Goal: Task Accomplishment & Management: Complete application form

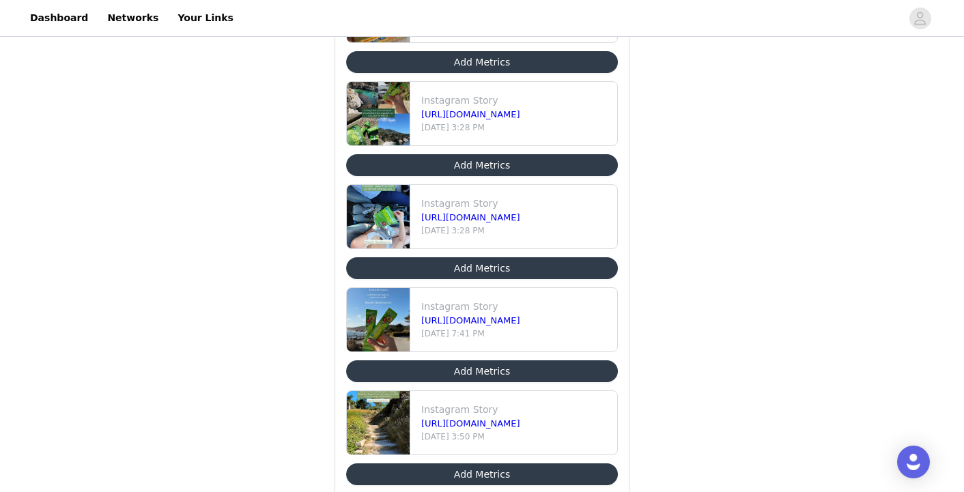
scroll to position [209, 0]
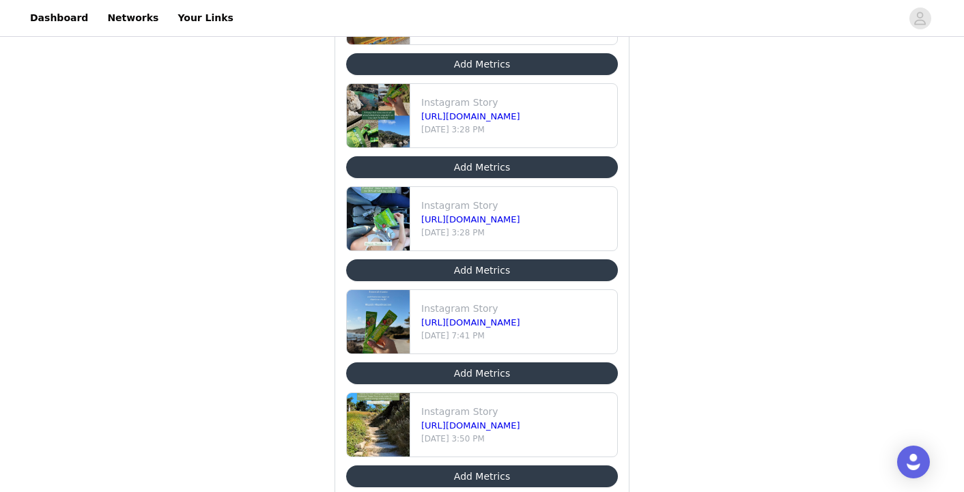
click at [482, 478] on button "Add Metrics" at bounding box center [482, 477] width 272 height 22
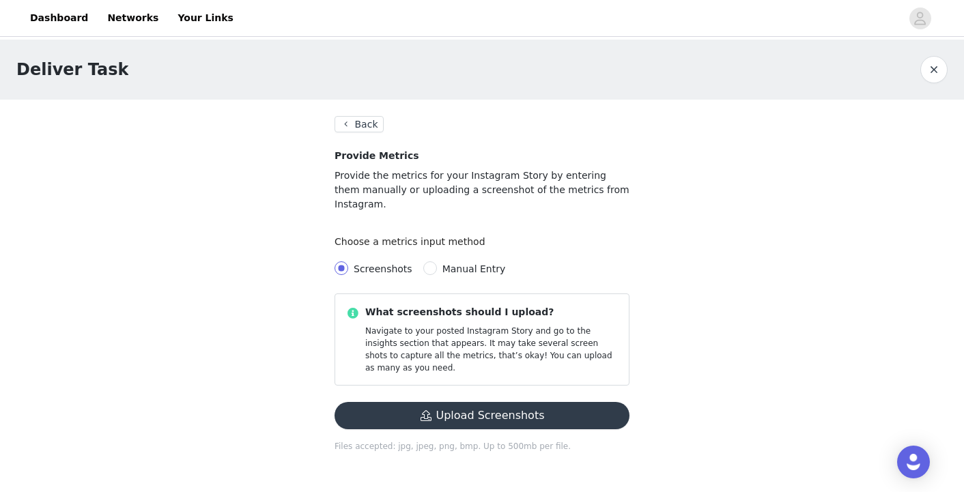
click at [491, 402] on button "Upload Screenshots" at bounding box center [481, 415] width 295 height 27
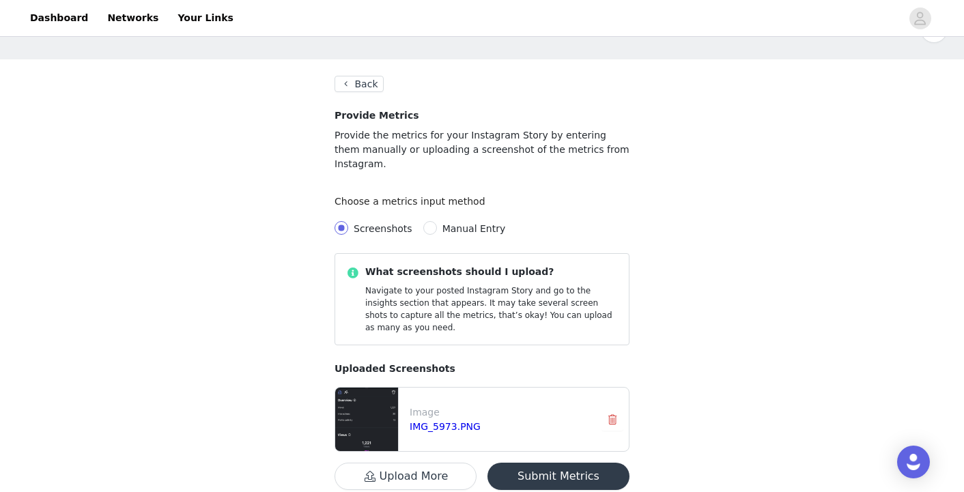
scroll to position [57, 0]
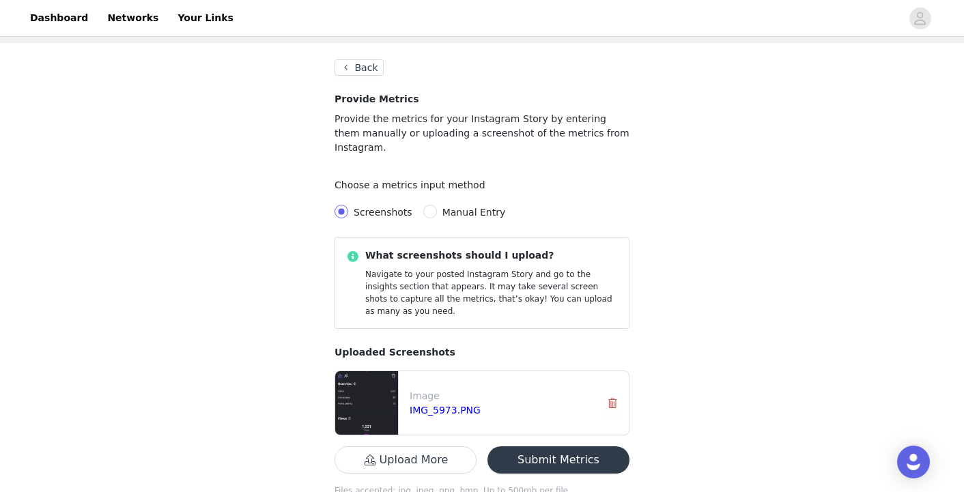
click at [367, 371] on img at bounding box center [366, 402] width 63 height 63
click at [442, 405] on link "IMG_5973.PNG" at bounding box center [445, 410] width 71 height 11
click at [566, 446] on button "Submit Metrics" at bounding box center [558, 459] width 142 height 27
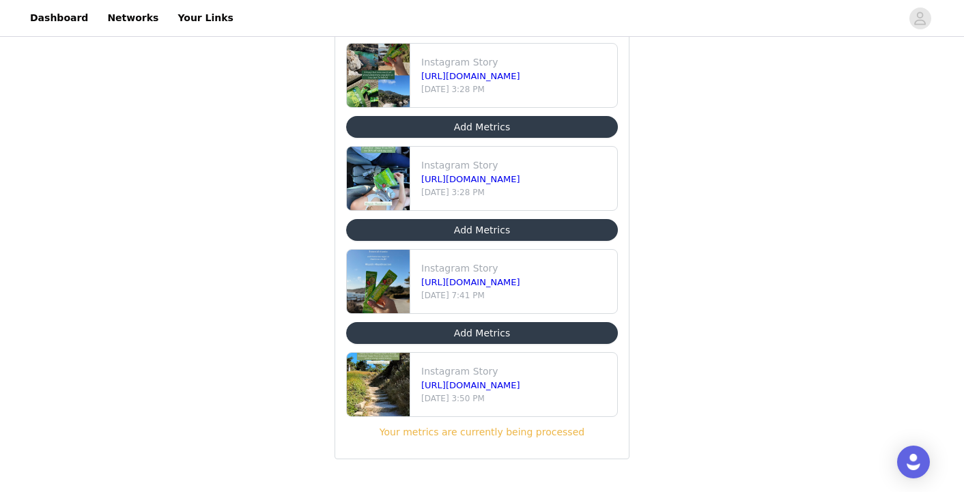
scroll to position [249, 0]
click at [495, 237] on button "Add Metrics" at bounding box center [482, 230] width 272 height 22
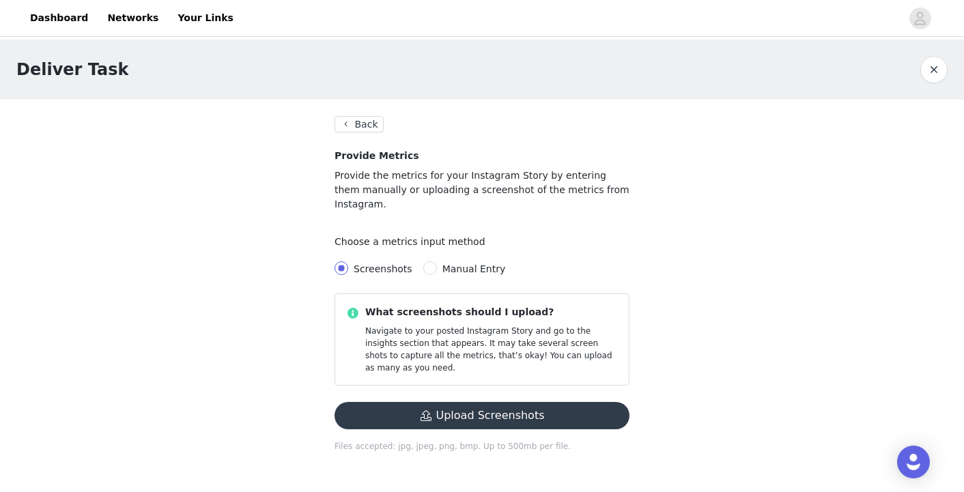
click at [477, 402] on button "Upload Screenshots" at bounding box center [481, 415] width 295 height 27
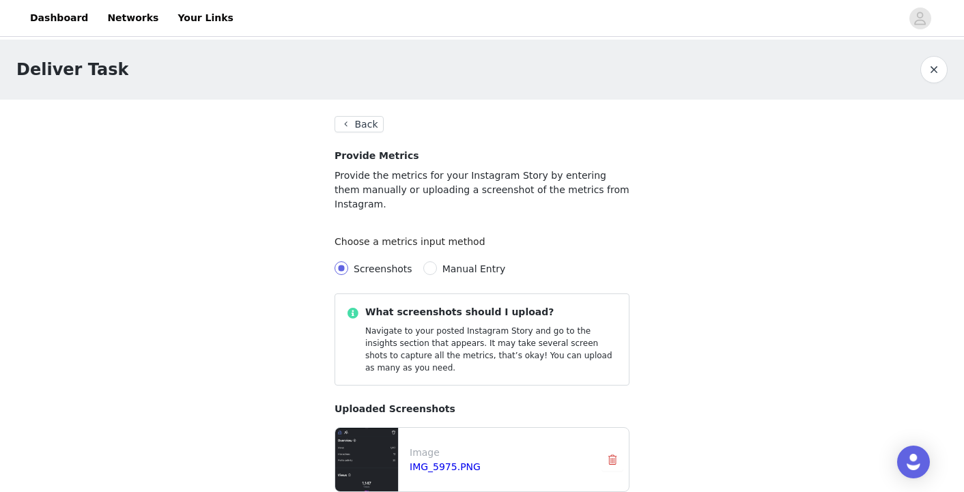
scroll to position [21, 0]
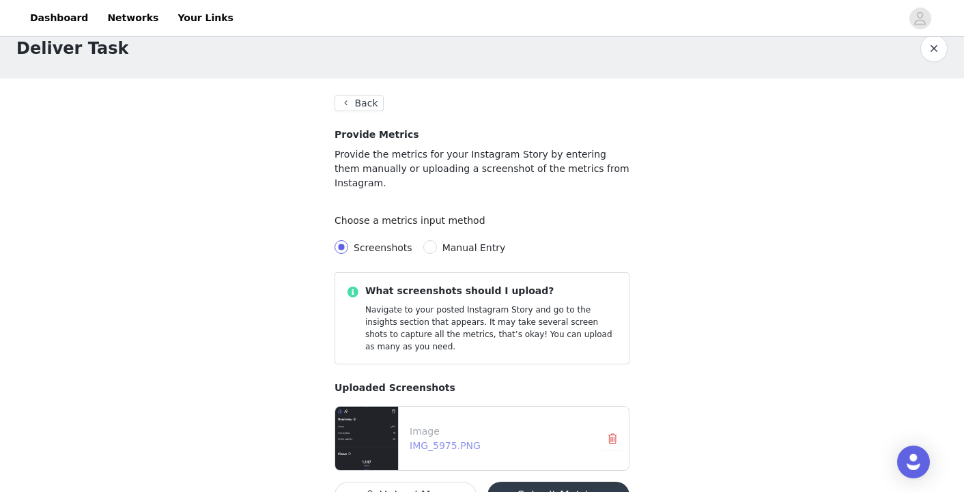
click at [424, 440] on link "IMG_5975.PNG" at bounding box center [445, 445] width 71 height 11
click at [577, 482] on button "Submit Metrics" at bounding box center [558, 495] width 142 height 27
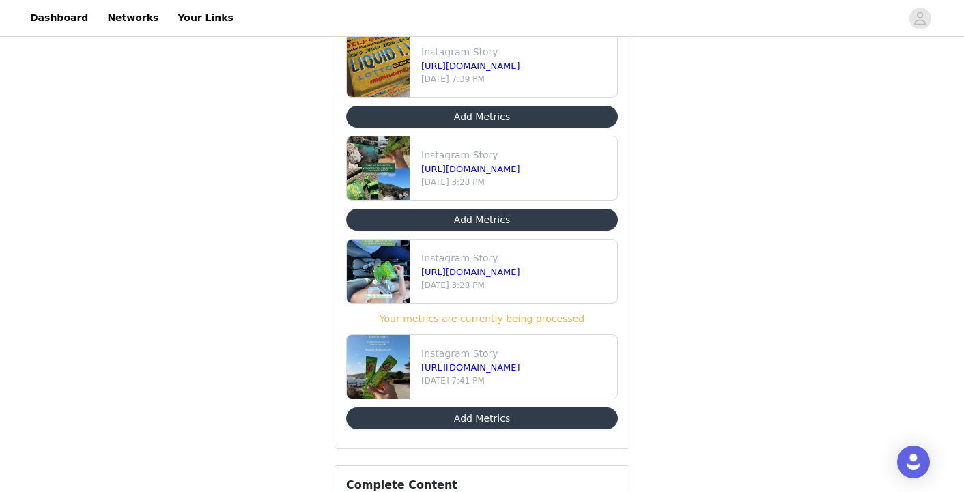
scroll to position [153, 0]
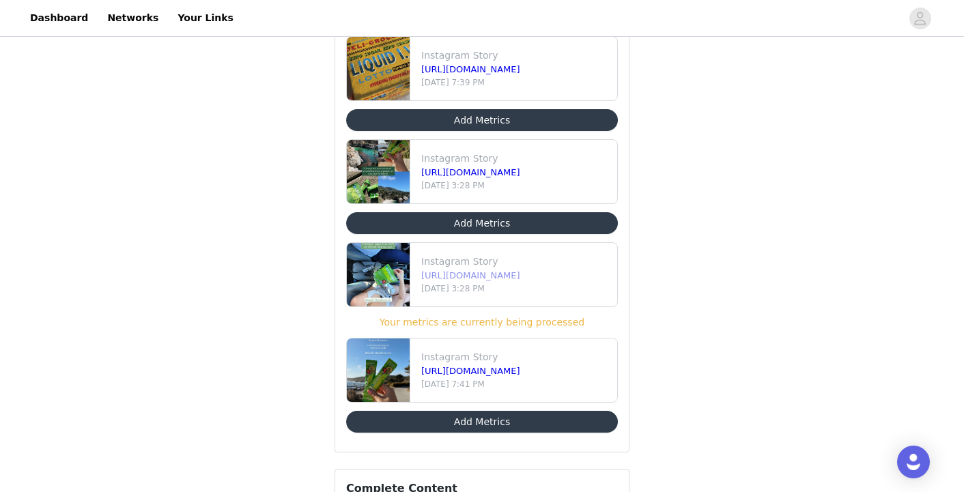
click at [492, 277] on link "[URL][DOMAIN_NAME]" at bounding box center [470, 275] width 99 height 10
click at [492, 312] on div "Instagram Story [URL][DOMAIN_NAME] [DATE] 3:28 PM Your metrics are currently be…" at bounding box center [482, 285] width 272 height 87
click at [478, 316] on div "Your metrics are currently being processed" at bounding box center [482, 322] width 272 height 14
click at [519, 425] on button "Add Metrics" at bounding box center [482, 422] width 272 height 22
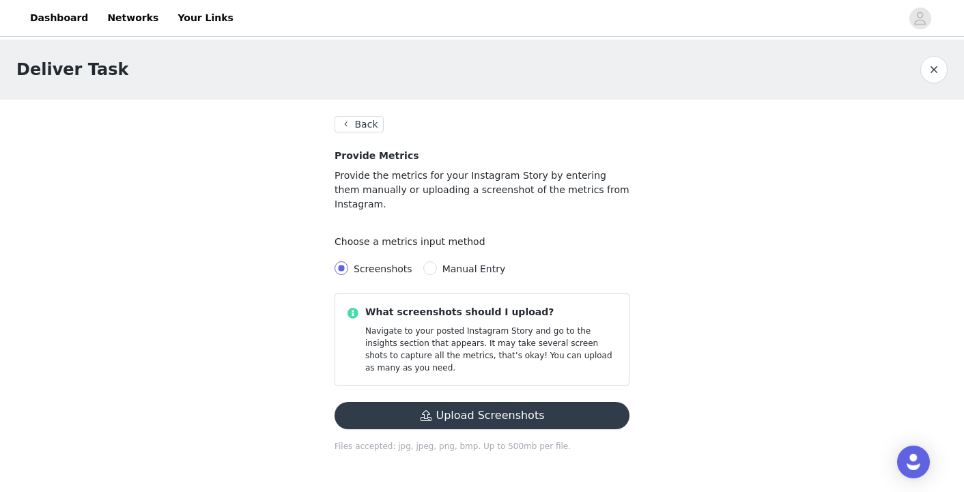
click at [444, 402] on button "Upload Screenshots" at bounding box center [481, 415] width 295 height 27
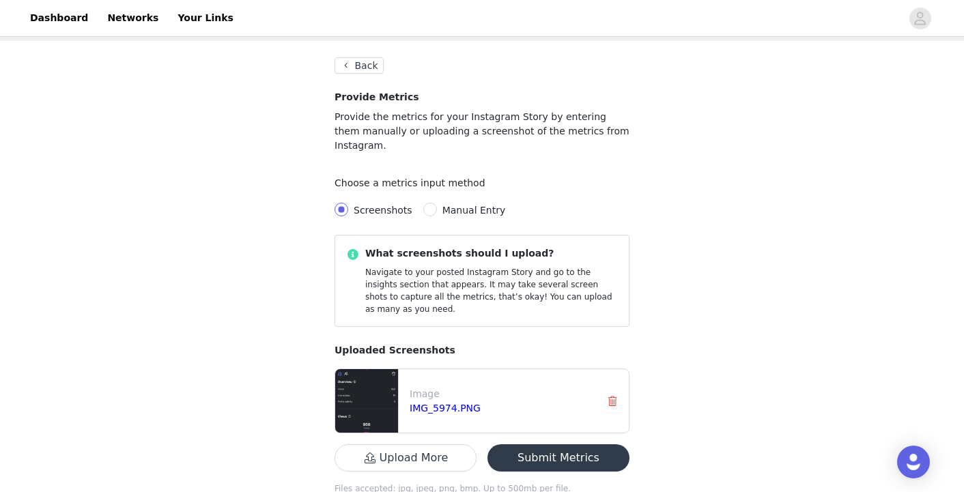
scroll to position [60, 0]
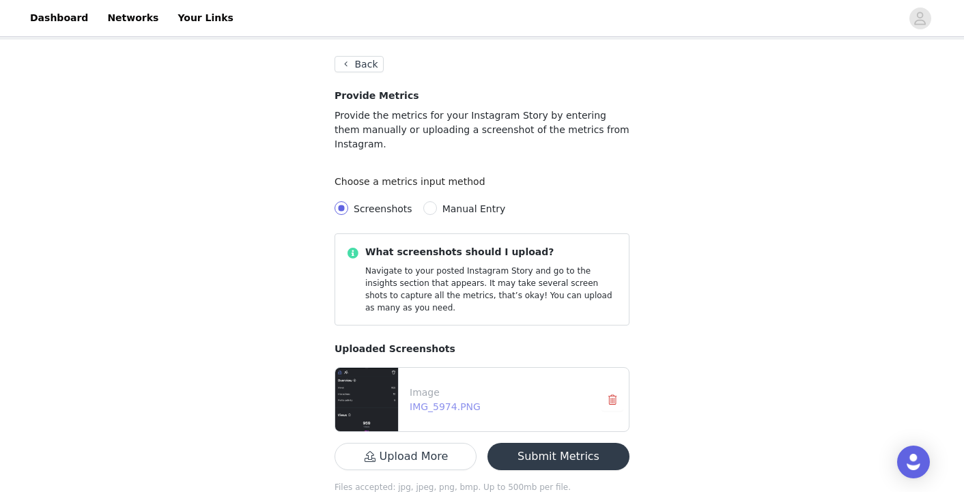
click at [435, 401] on link "IMG_5974.PNG" at bounding box center [445, 406] width 71 height 11
click at [553, 443] on button "Submit Metrics" at bounding box center [558, 456] width 142 height 27
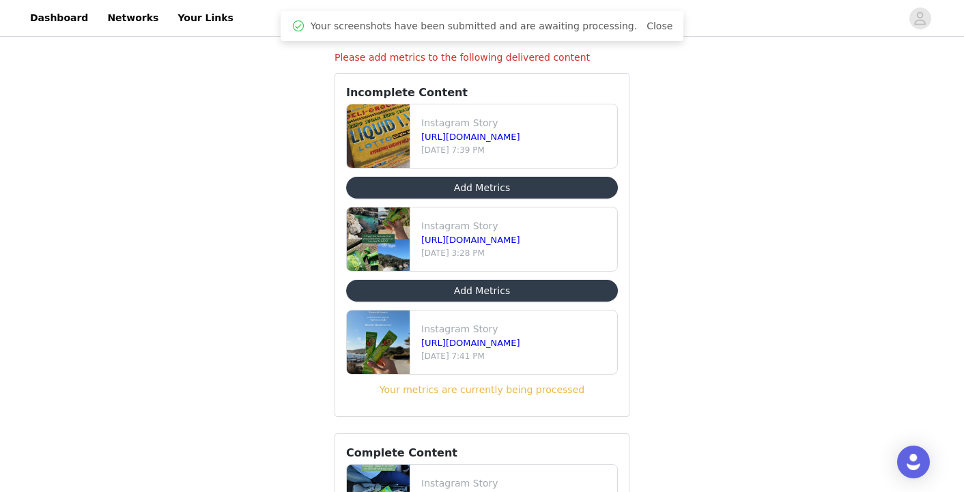
scroll to position [48, 0]
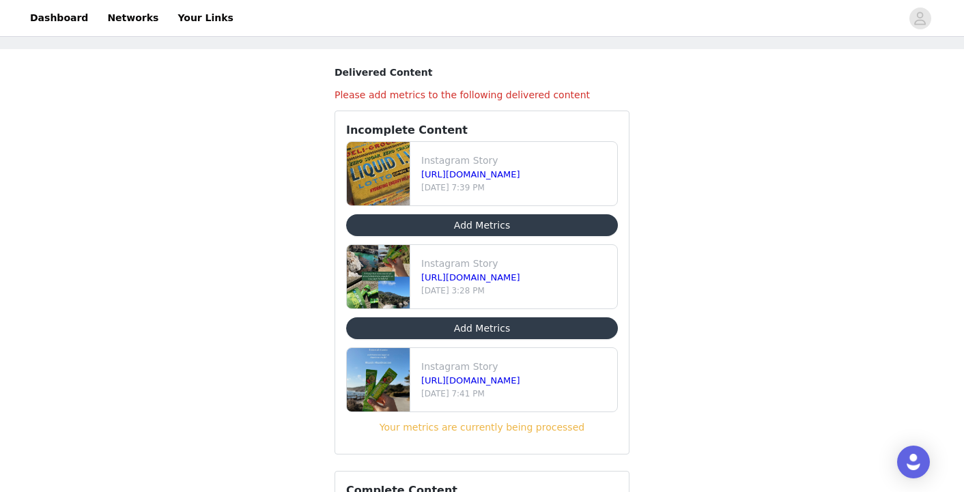
click at [487, 328] on button "Add Metrics" at bounding box center [482, 328] width 272 height 22
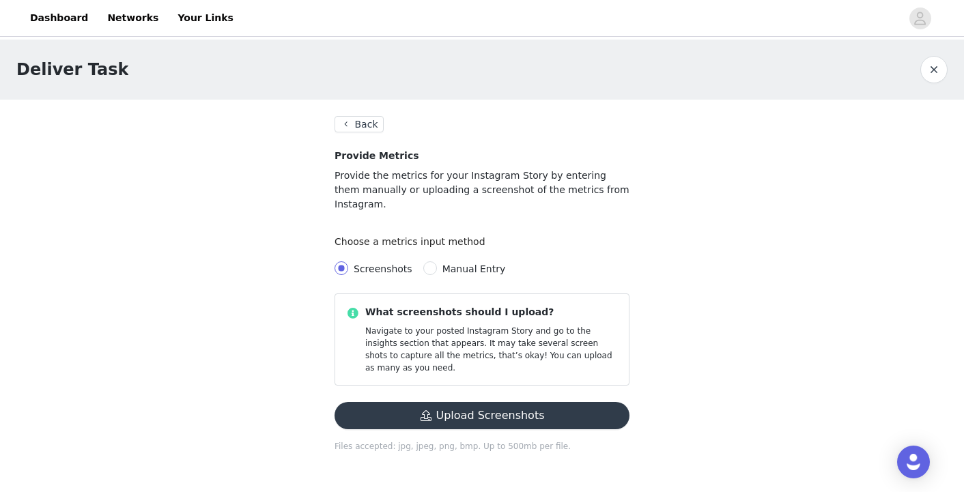
click at [438, 402] on button "Upload Screenshots" at bounding box center [481, 415] width 295 height 27
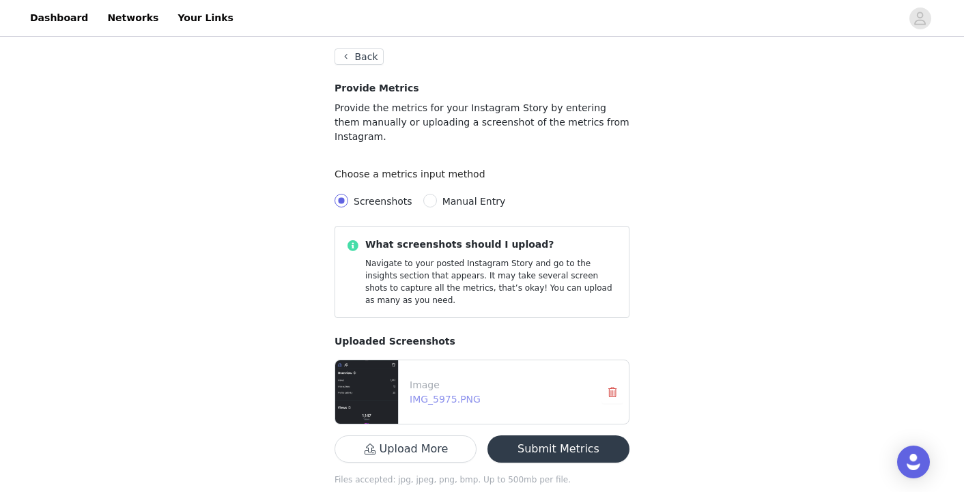
scroll to position [67, 0]
click at [446, 395] on link "IMG_5975.PNG" at bounding box center [445, 400] width 71 height 11
click at [548, 436] on button "Submit Metrics" at bounding box center [558, 449] width 142 height 27
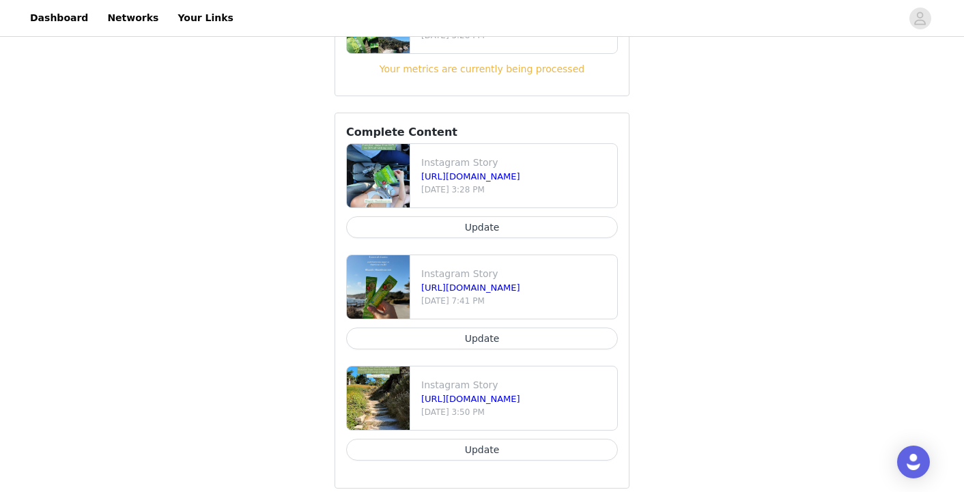
scroll to position [302, 0]
click at [483, 230] on button "Update" at bounding box center [482, 228] width 272 height 22
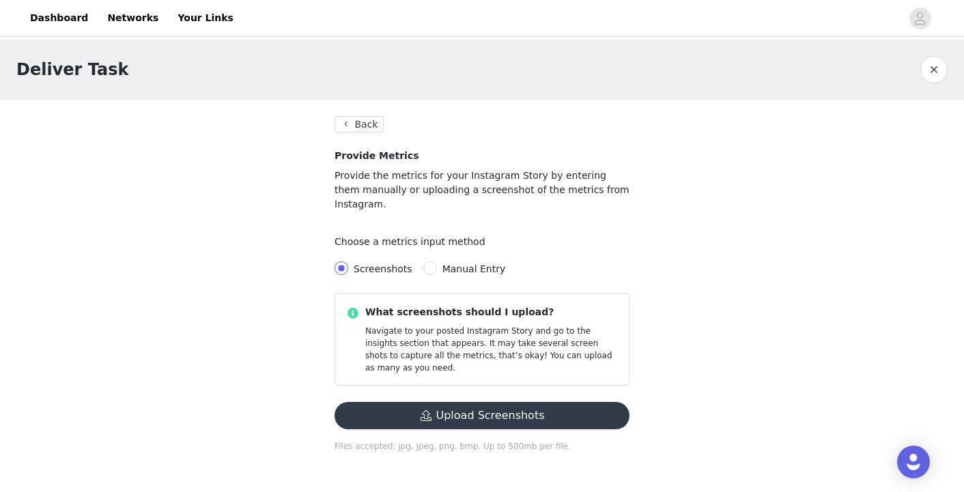
click at [446, 402] on button "Upload Screenshots" at bounding box center [481, 415] width 295 height 27
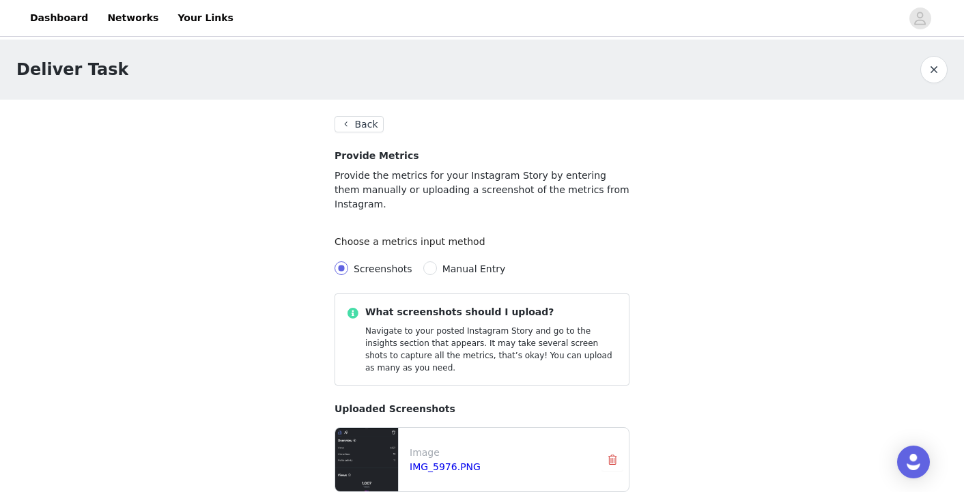
click at [433, 448] on div "Image IMG_5976.PNG" at bounding box center [500, 460] width 192 height 40
click at [433, 461] on link "IMG_5976.PNG" at bounding box center [445, 466] width 71 height 11
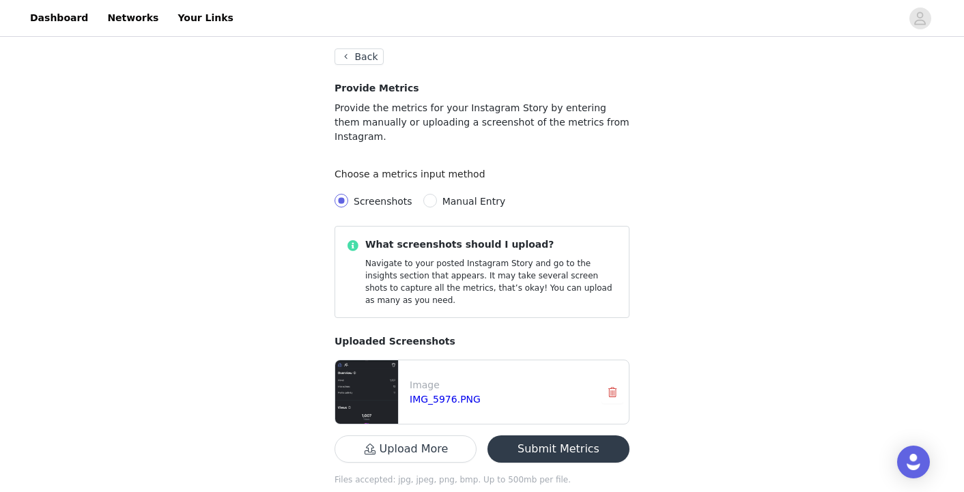
scroll to position [67, 0]
click at [541, 436] on button "Submit Metrics" at bounding box center [558, 449] width 142 height 27
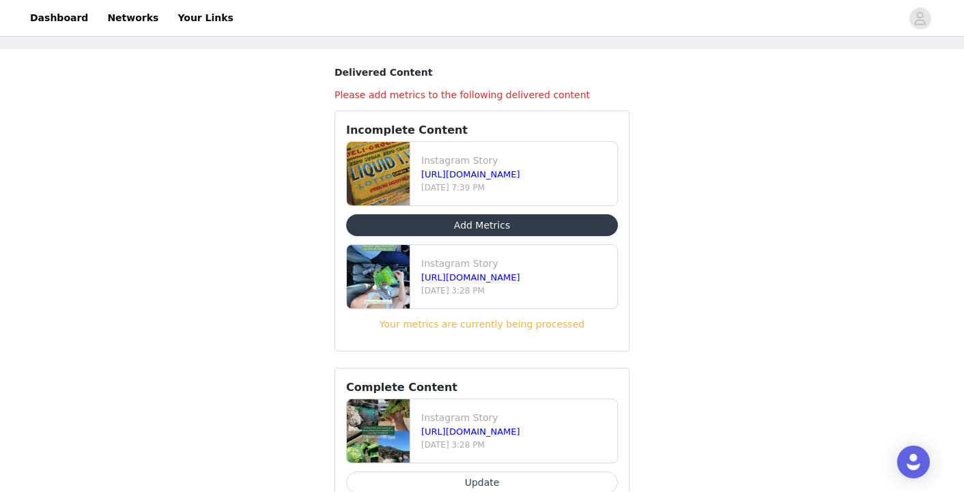
scroll to position [32, 0]
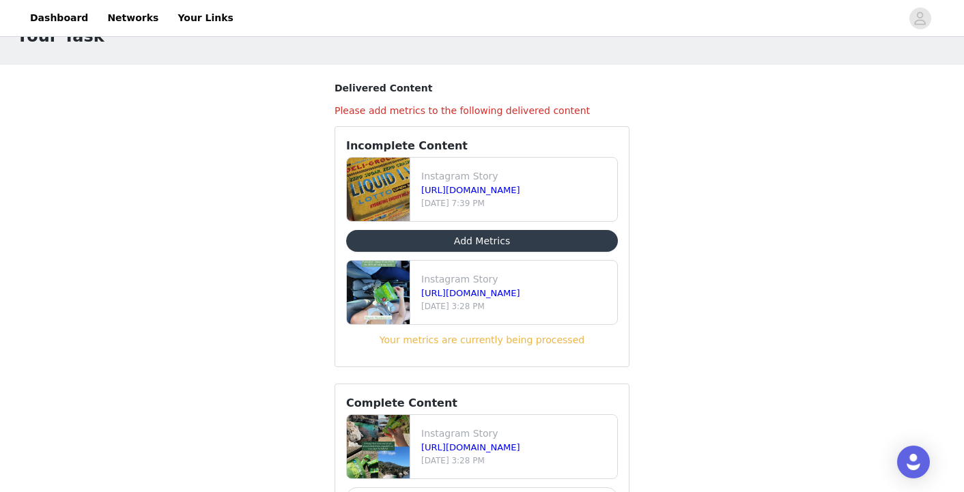
click at [506, 243] on button "Add Metrics" at bounding box center [482, 241] width 272 height 22
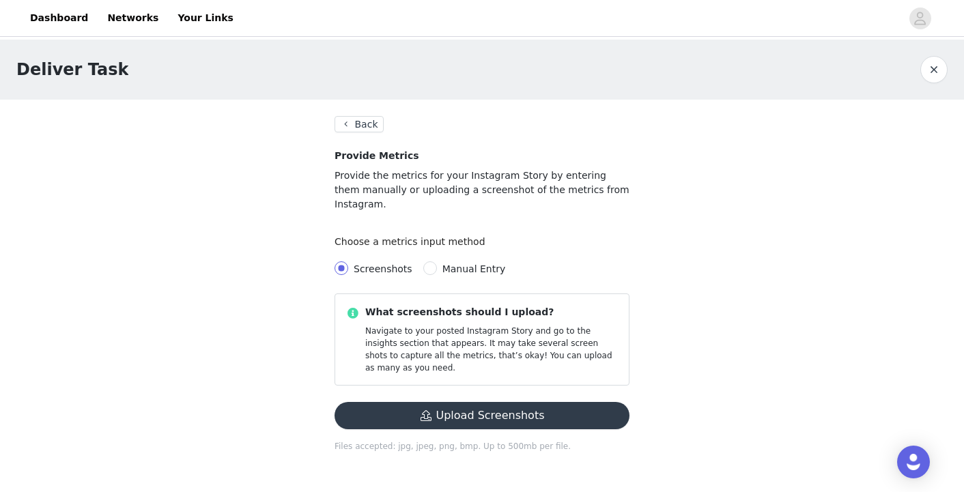
click at [461, 402] on button "Upload Screenshots" at bounding box center [481, 415] width 295 height 27
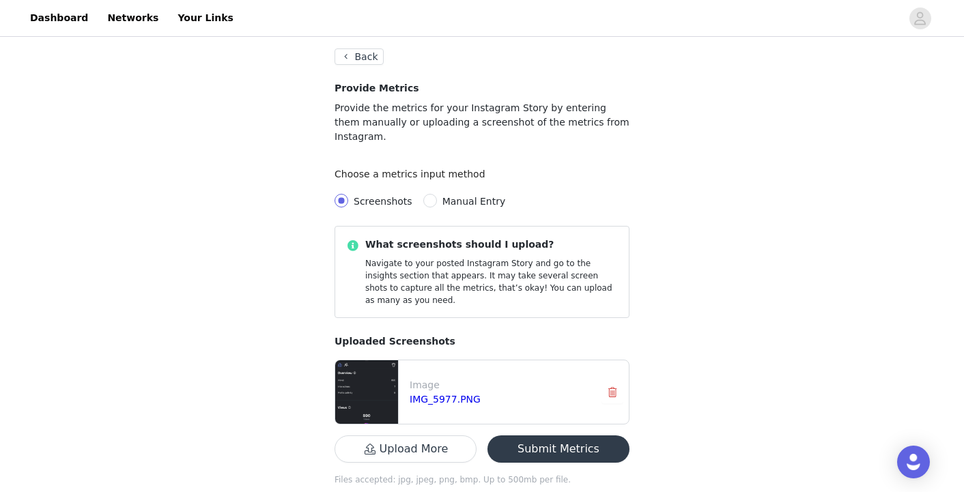
scroll to position [67, 0]
click at [584, 436] on button "Submit Metrics" at bounding box center [558, 449] width 142 height 27
